Goal: Use online tool/utility: Use online tool/utility

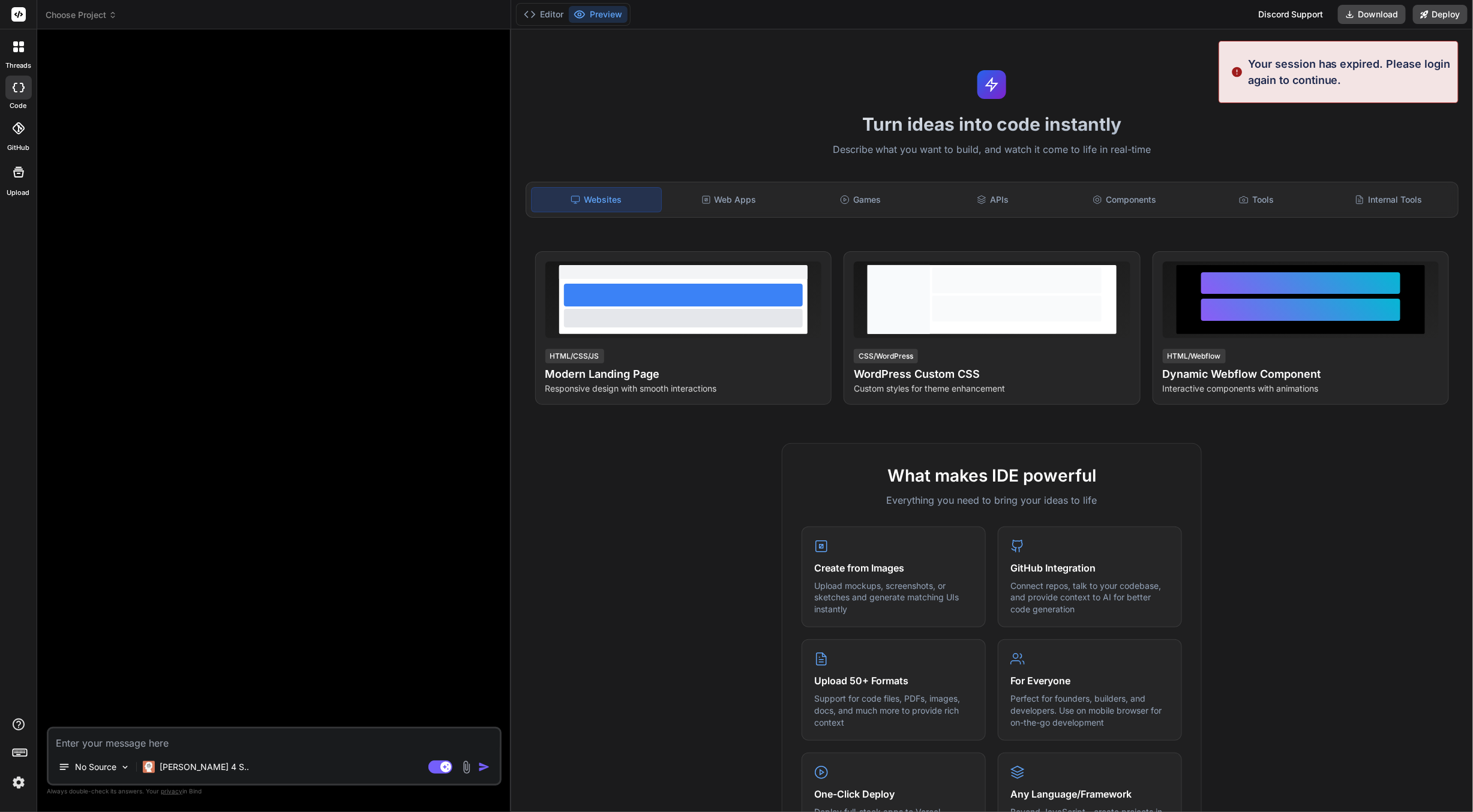
type textarea "x"
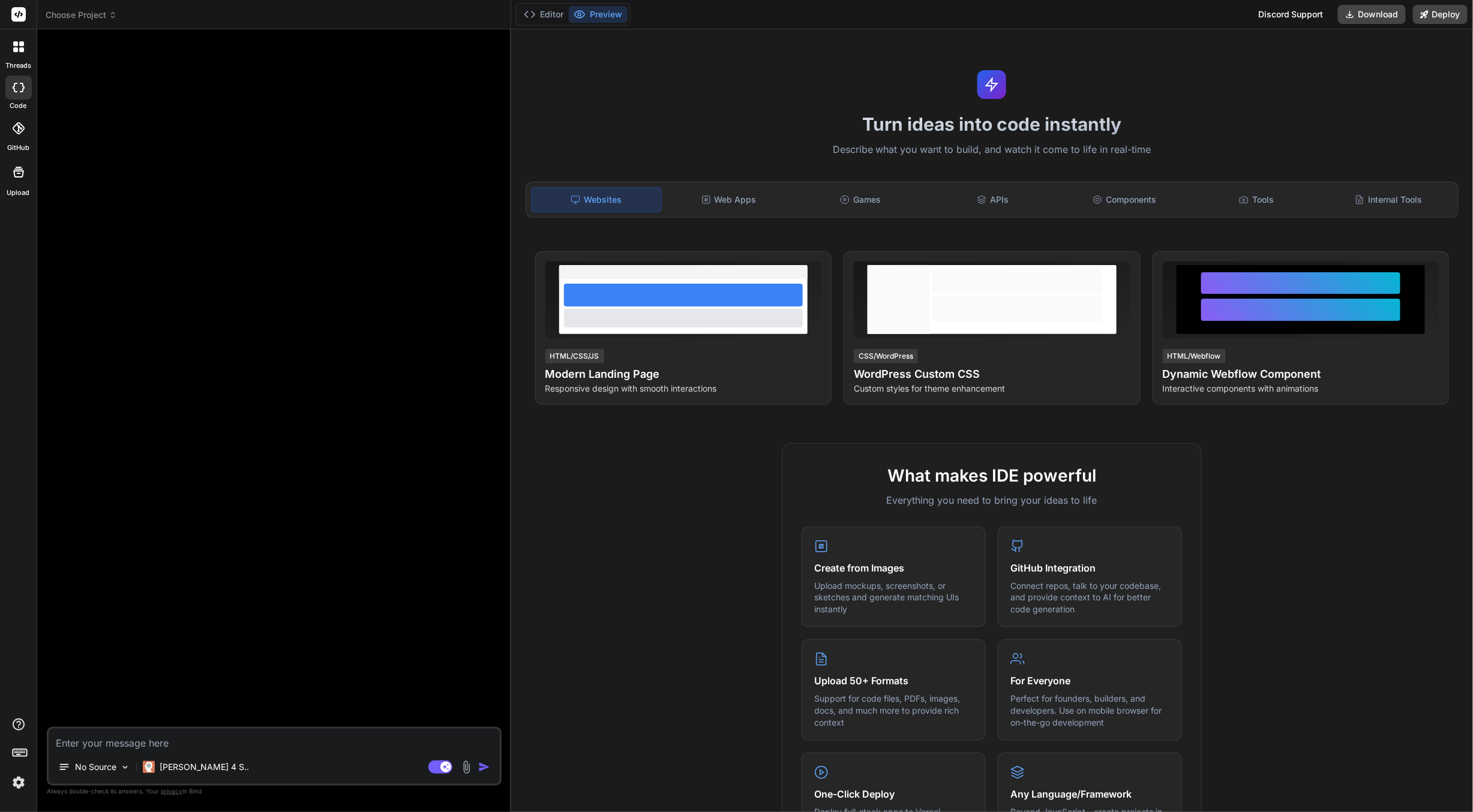
click at [256, 519] on div at bounding box center [275, 383] width 452 height 688
